Goal: Information Seeking & Learning: Learn about a topic

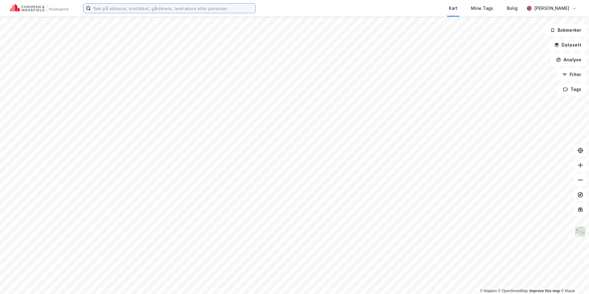
click at [114, 11] on input at bounding box center [173, 8] width 164 height 9
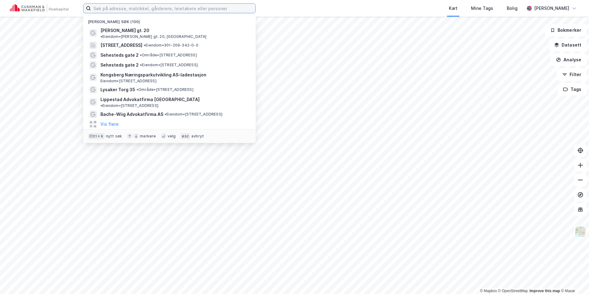
paste input "STIFTELSEN SEX OG SAMFUNN"
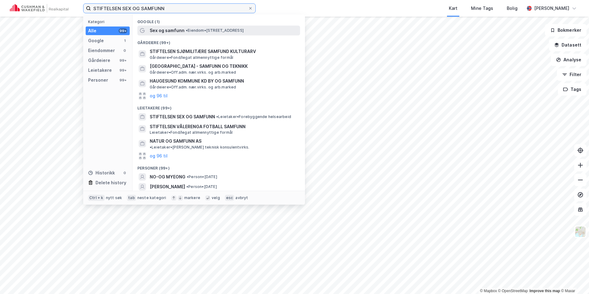
type input "STIFTELSEN SEX OG SAMFUNN"
click at [194, 31] on span "• Eiendom • [STREET_ADDRESS]" at bounding box center [215, 30] width 58 height 5
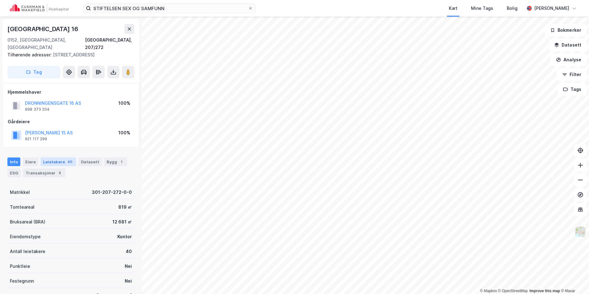
click at [56, 157] on div "Leietakere 40" at bounding box center [58, 161] width 35 height 9
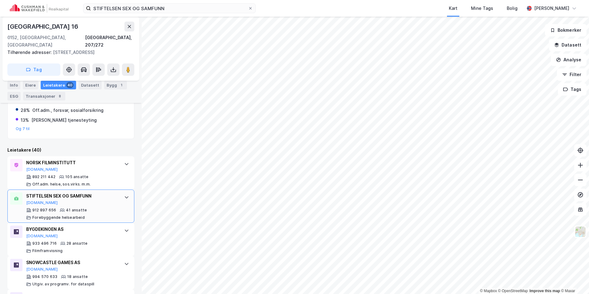
scroll to position [154, 0]
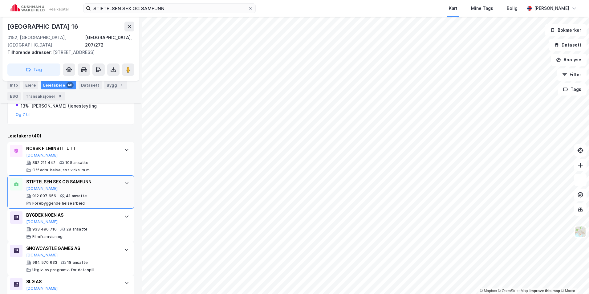
click at [108, 178] on div "STIFTELSEN SEX OG SAMFUNN" at bounding box center [72, 181] width 92 height 7
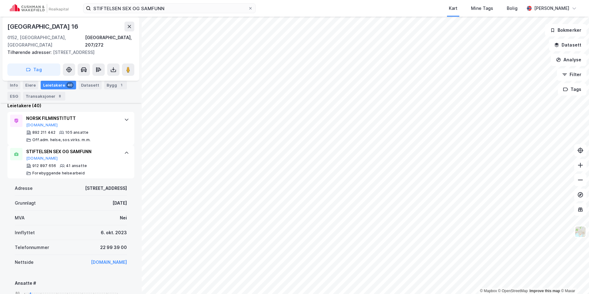
scroll to position [185, 0]
